Goal: Navigation & Orientation: Find specific page/section

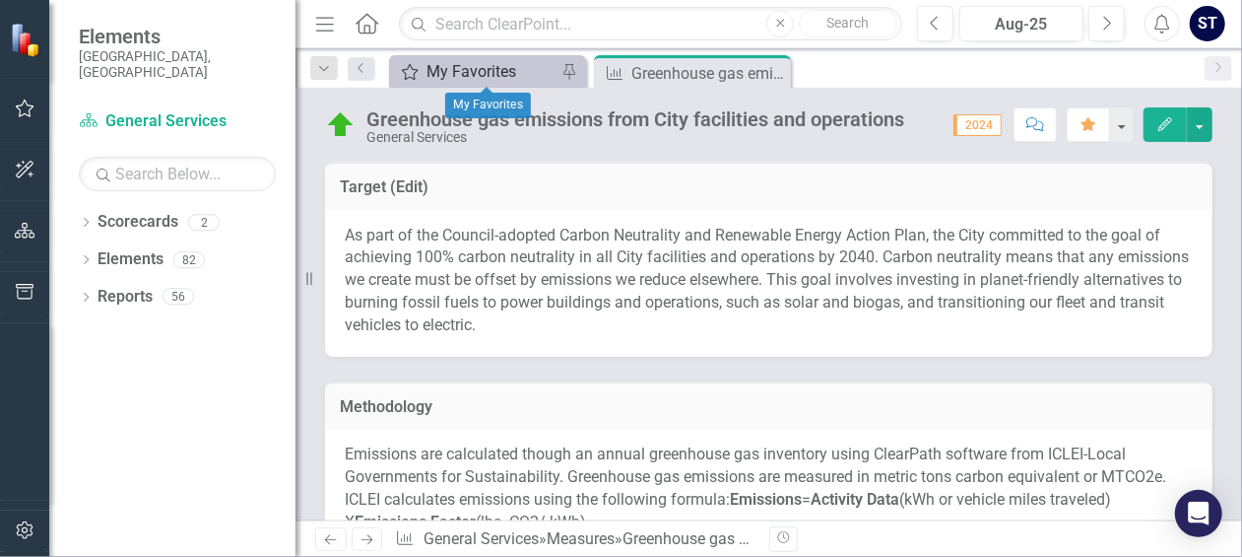
click at [468, 65] on div "My Favorites" at bounding box center [492, 71] width 130 height 25
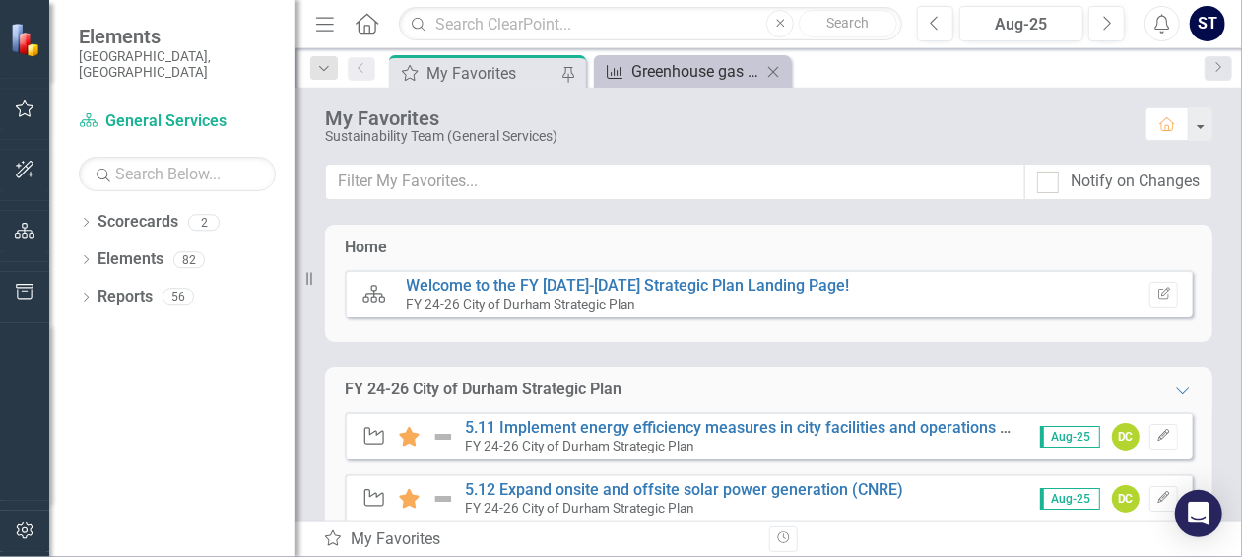
click at [680, 76] on div "Greenhouse gas emissions from City facilities and operations" at bounding box center [697, 71] width 130 height 25
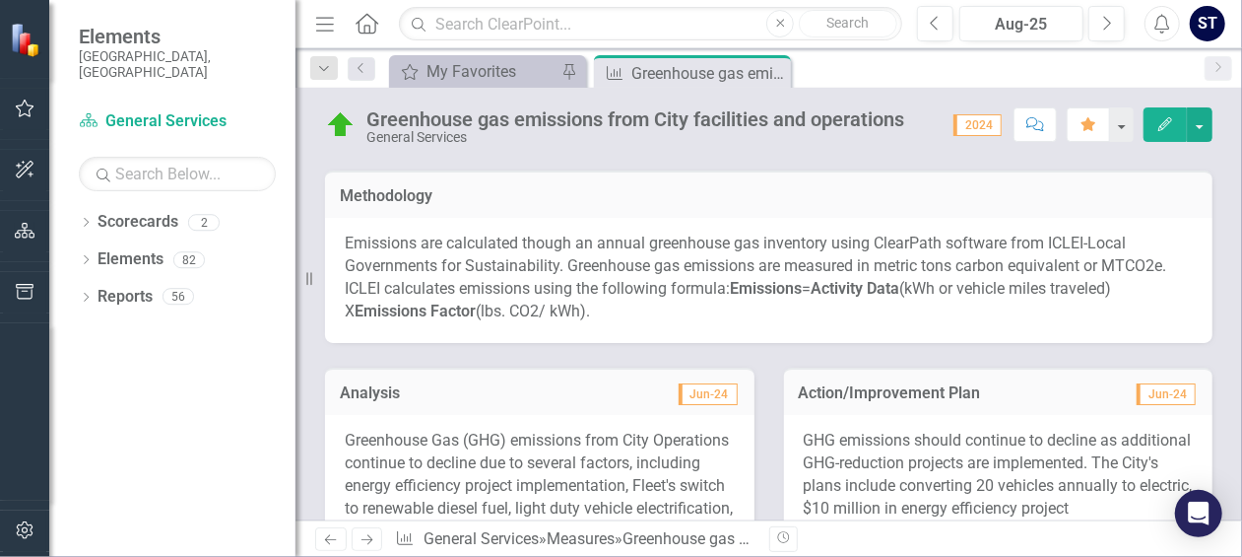
scroll to position [197, 0]
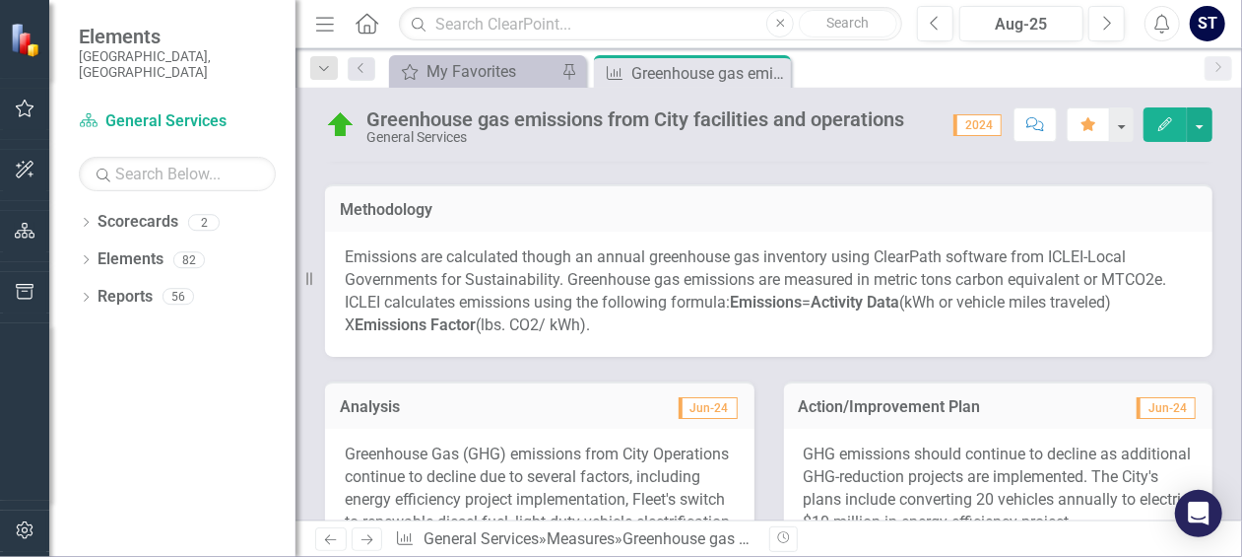
click at [332, 29] on icon "Menu" at bounding box center [325, 23] width 26 height 21
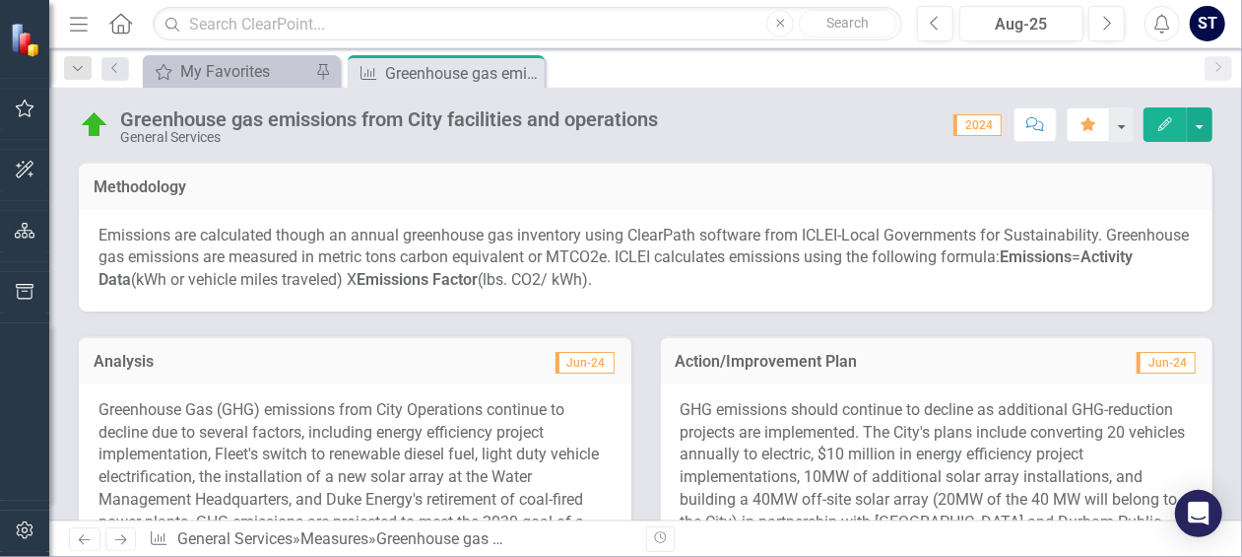
scroll to position [174, 0]
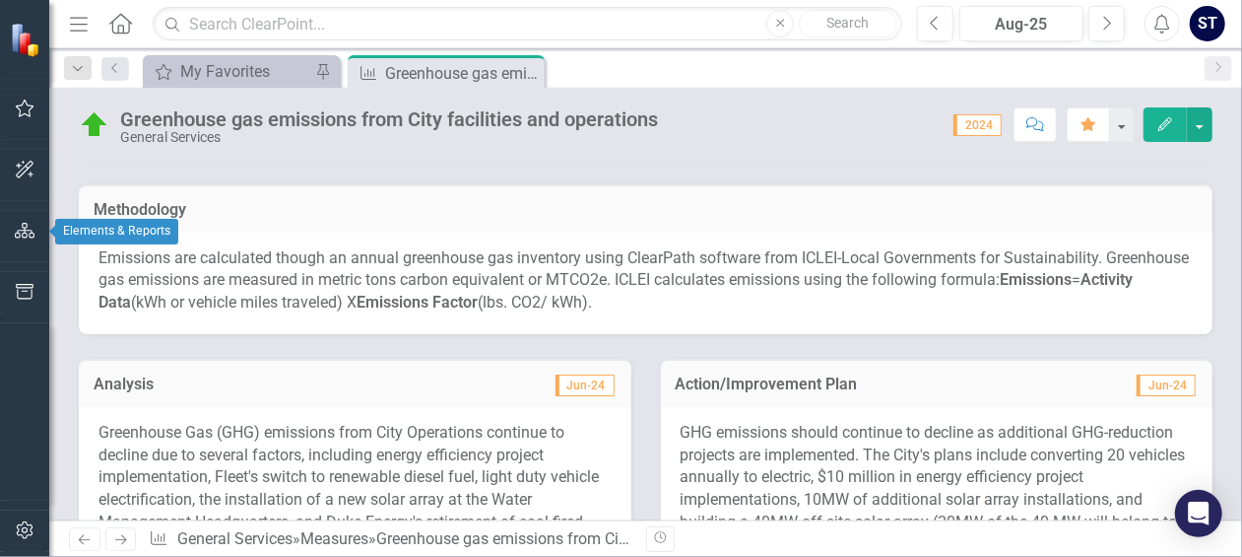
click at [29, 237] on icon "button" at bounding box center [25, 231] width 21 height 16
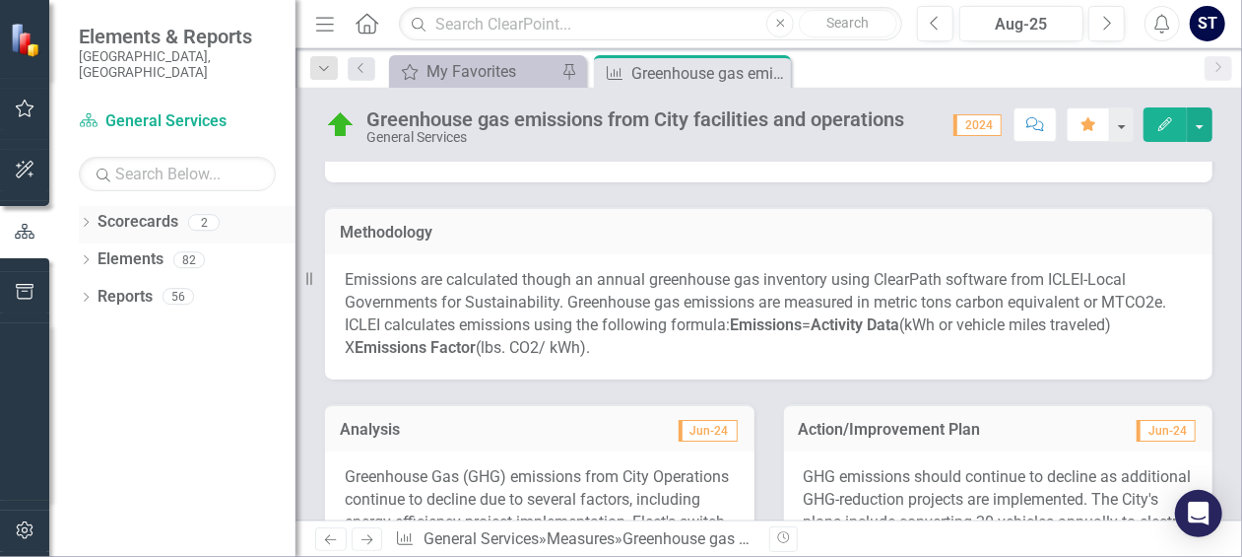
scroll to position [197, 0]
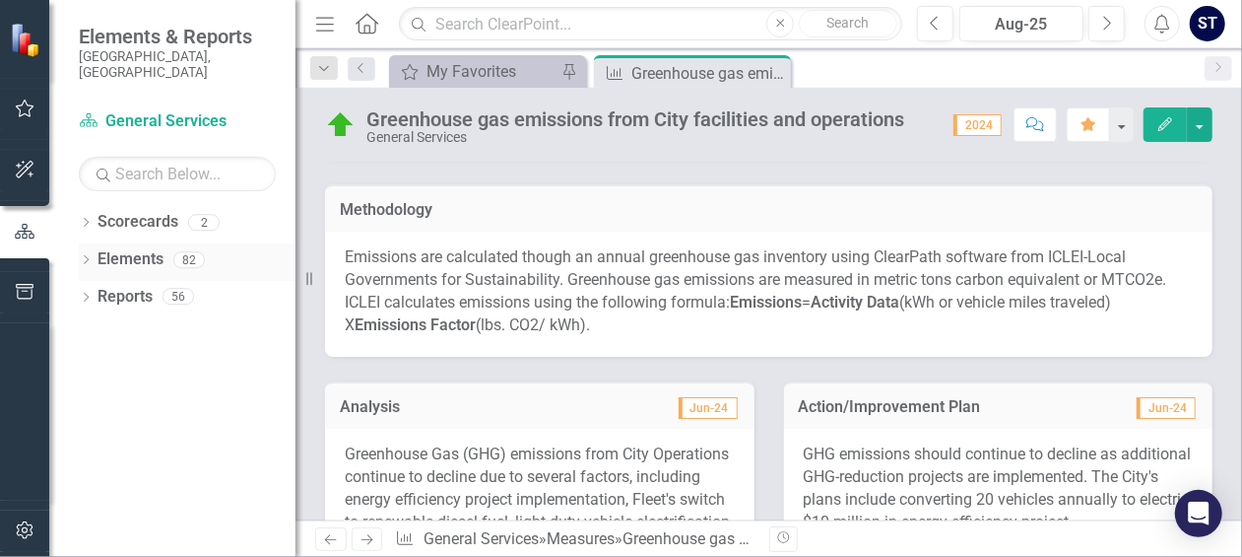
click at [89, 256] on icon "Dropdown" at bounding box center [86, 261] width 14 height 11
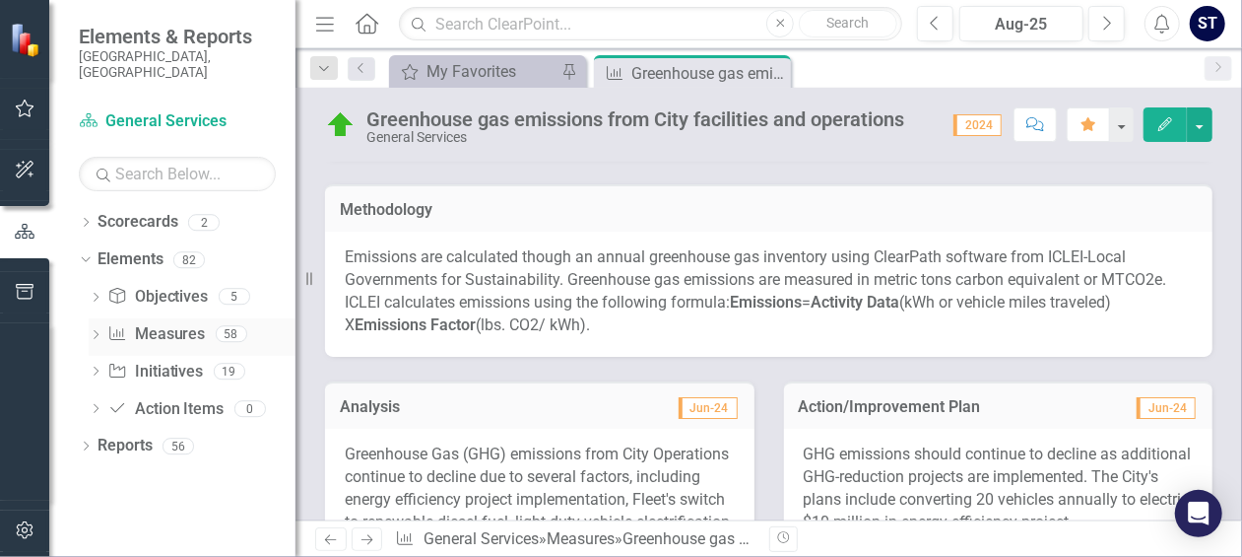
click at [100, 331] on icon "Dropdown" at bounding box center [96, 336] width 14 height 11
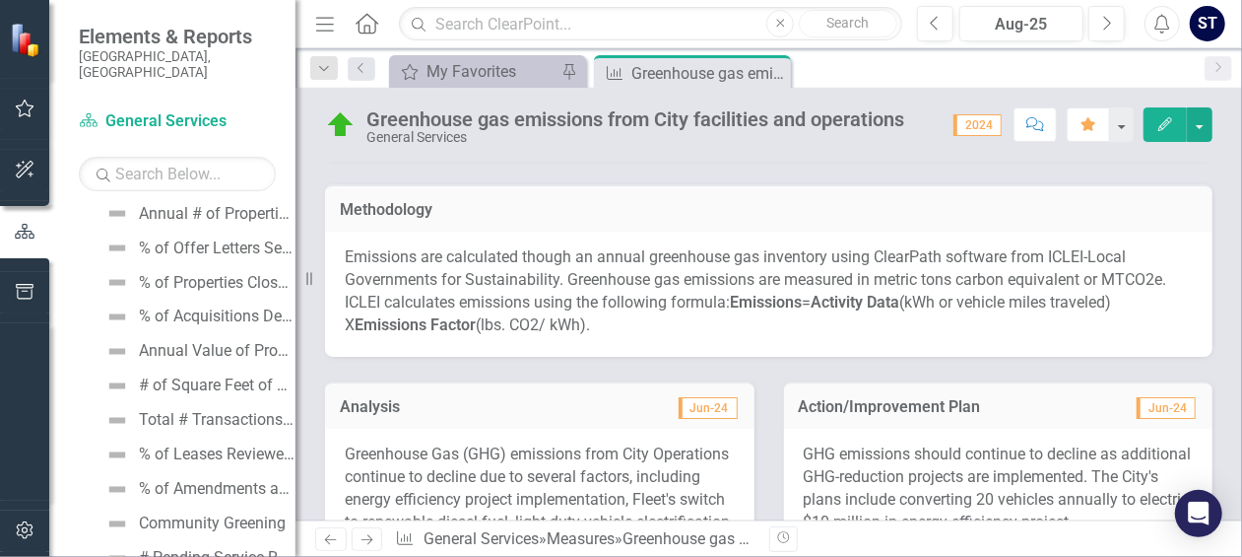
scroll to position [1872, 0]
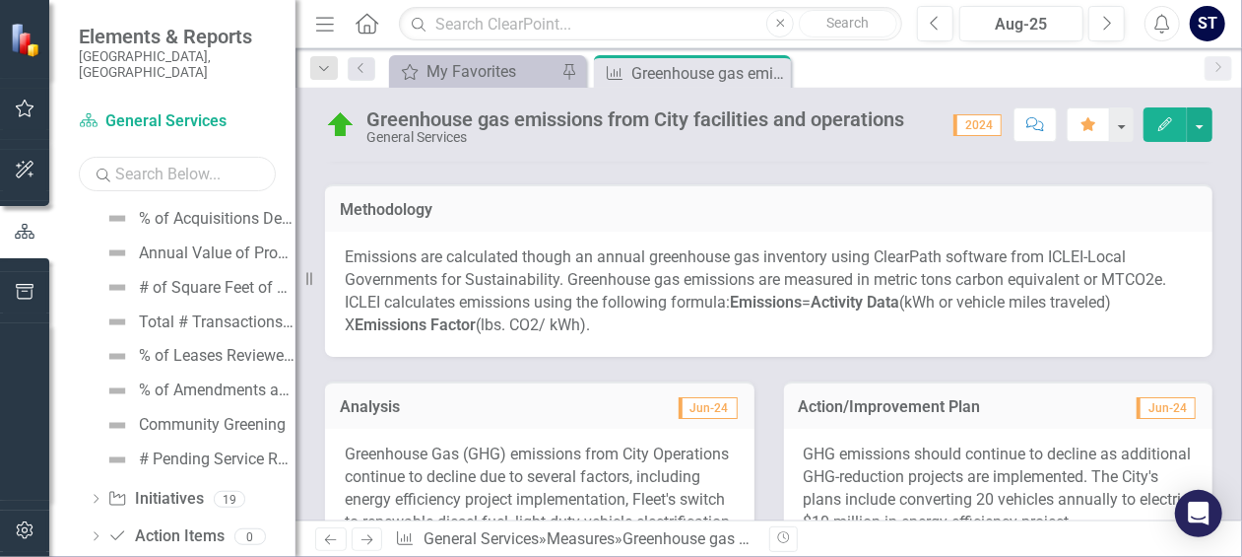
click at [184, 161] on input "text" at bounding box center [177, 174] width 197 height 34
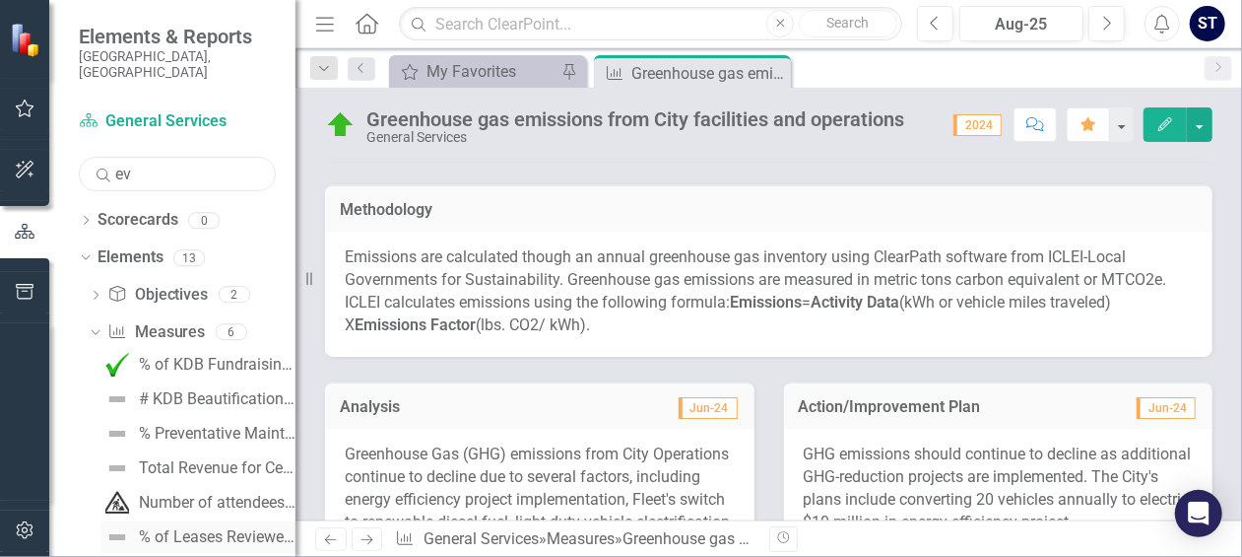
scroll to position [0, 0]
type input "ev"
